Goal: Information Seeking & Learning: Learn about a topic

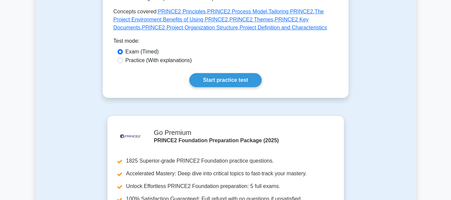
scroll to position [348, 0]
click at [232, 73] on link "Start practice test" at bounding box center [225, 80] width 72 height 14
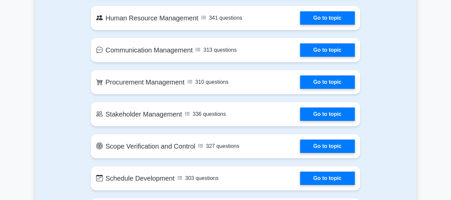
scroll to position [598, 0]
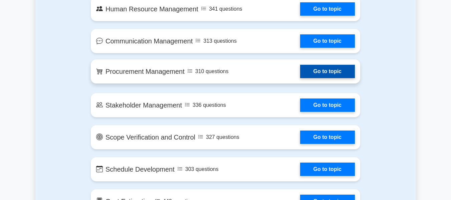
click at [319, 74] on link "Go to topic" at bounding box center [327, 71] width 55 height 13
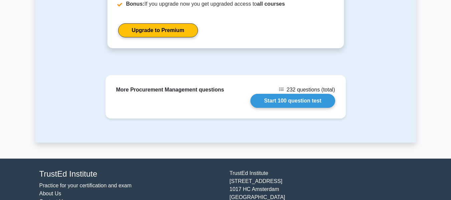
scroll to position [872, 0]
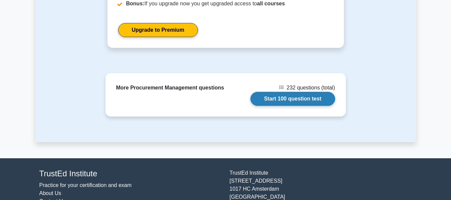
click at [278, 92] on link "Start 100 question test" at bounding box center [292, 99] width 85 height 14
